Goal: Check status: Check status

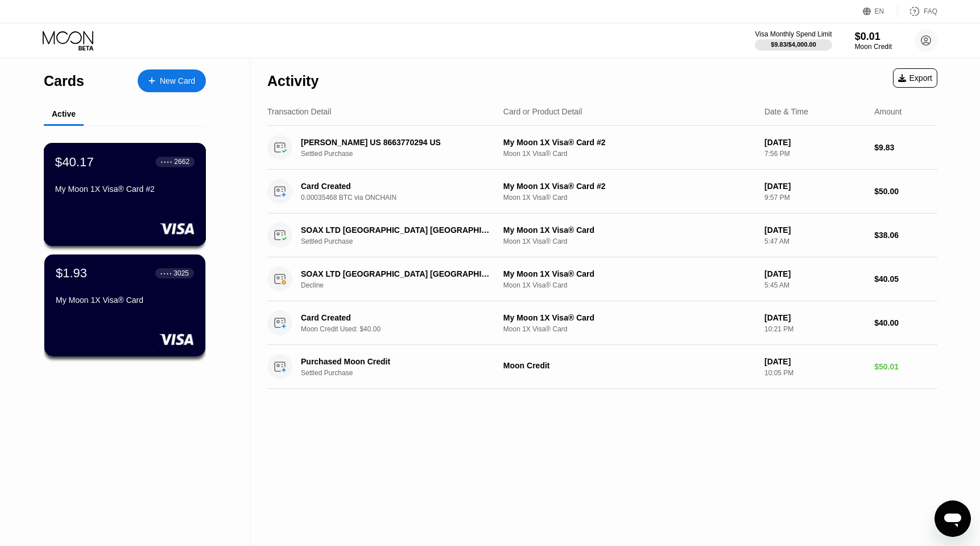
click at [186, 198] on div "My Moon 1X Visa® Card #2" at bounding box center [124, 191] width 139 height 14
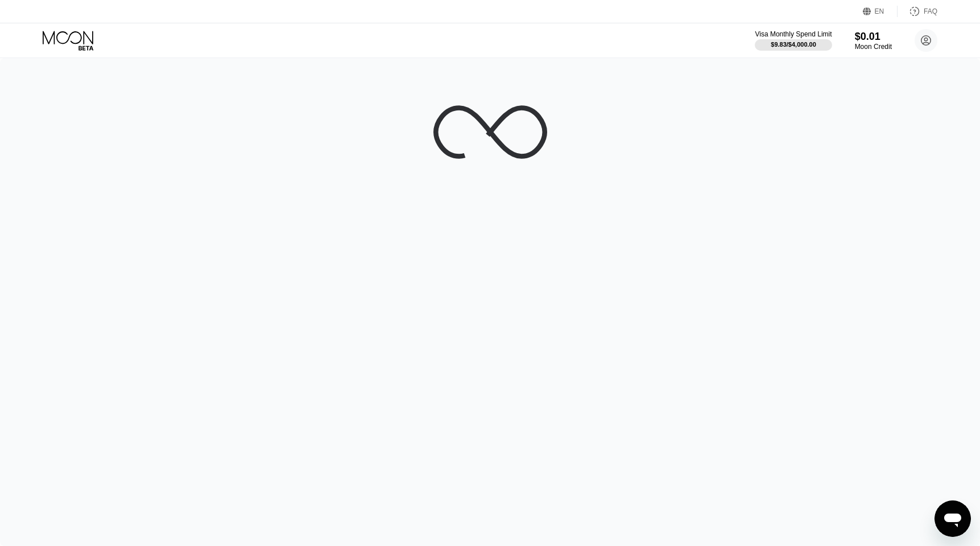
click at [186, 200] on div at bounding box center [490, 302] width 980 height 488
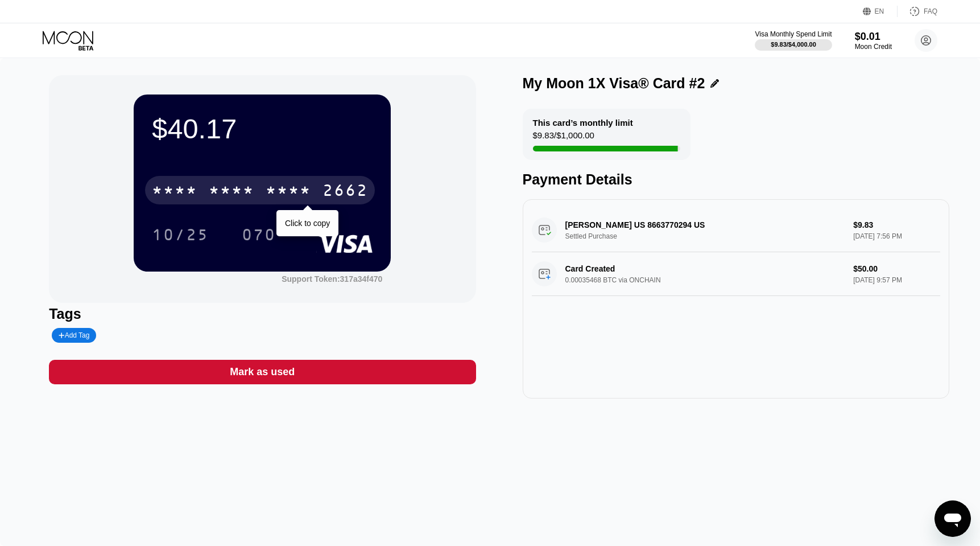
click at [342, 204] on div "* * * * * * * * * * * * 2662" at bounding box center [260, 190] width 230 height 28
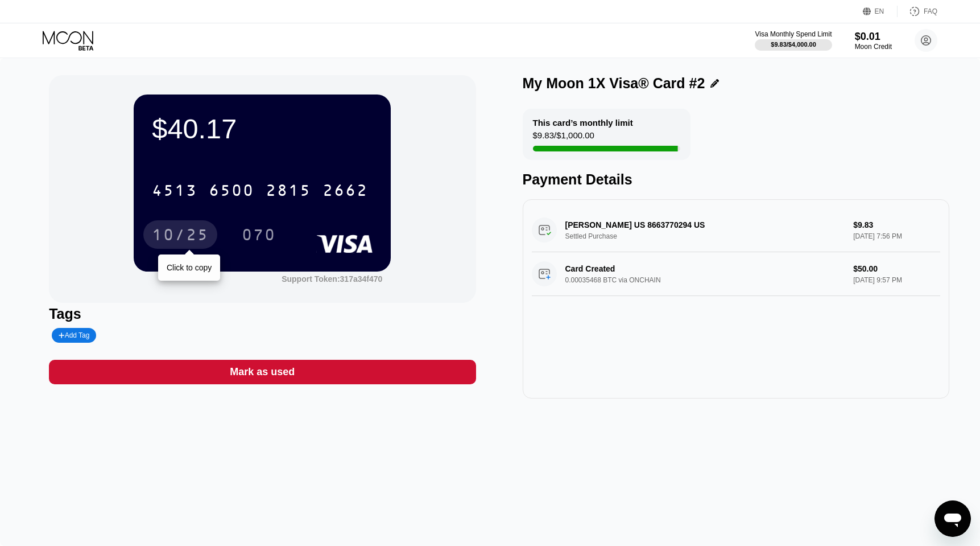
click at [189, 237] on div "10/25" at bounding box center [180, 236] width 57 height 18
click at [784, 165] on div "This card’s monthly limit $9.83 / $1,000.00 Payment Details" at bounding box center [736, 148] width 427 height 79
